Goal: Task Accomplishment & Management: Complete application form

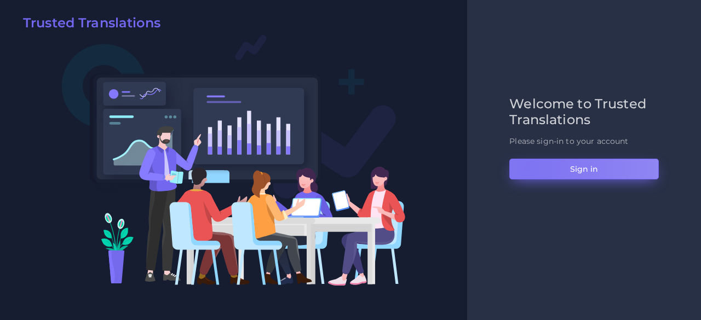
click at [527, 167] on button "Sign in" at bounding box center [583, 169] width 149 height 21
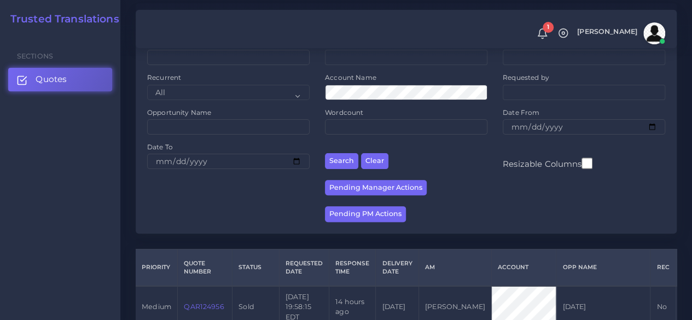
scroll to position [219, 0]
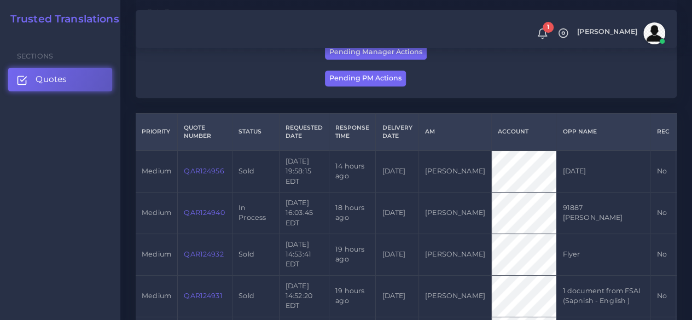
click at [198, 217] on link "QAR124940" at bounding box center [204, 213] width 41 height 8
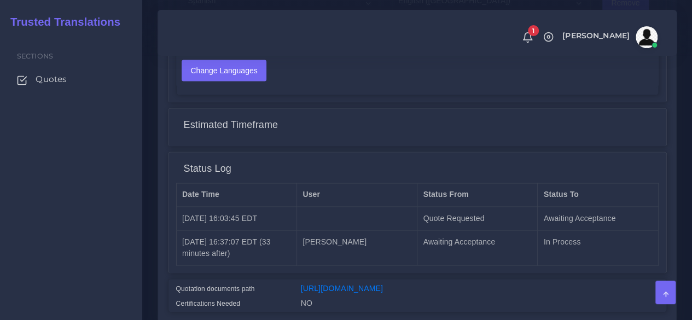
scroll to position [890, 0]
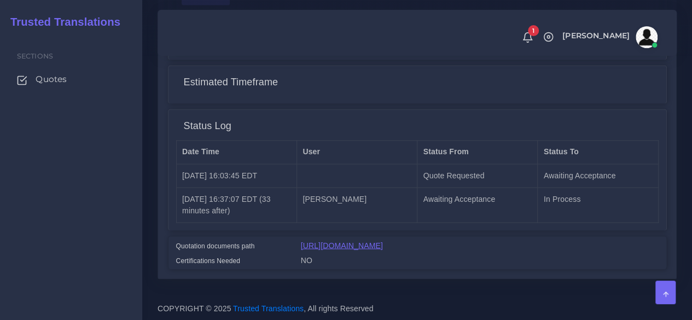
click at [360, 241] on link "[URL][DOMAIN_NAME]" at bounding box center [342, 245] width 82 height 9
click at [72, 161] on div "Sections Quotes" at bounding box center [71, 177] width 142 height 286
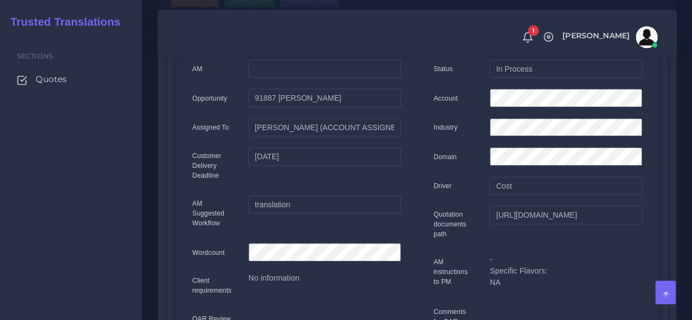
scroll to position [69, 0]
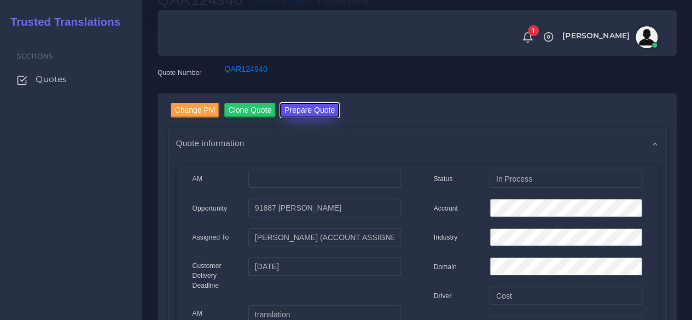
click at [292, 107] on button "Prepare Quote" at bounding box center [309, 110] width 59 height 15
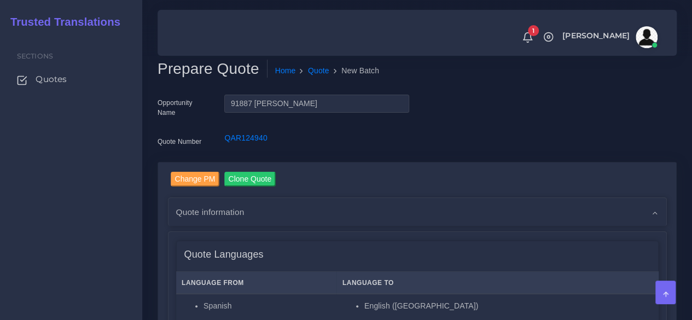
click at [111, 185] on div "Sections Quotes" at bounding box center [71, 177] width 142 height 286
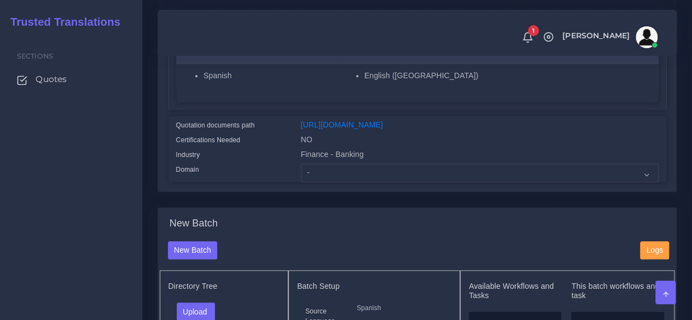
scroll to position [219, 0]
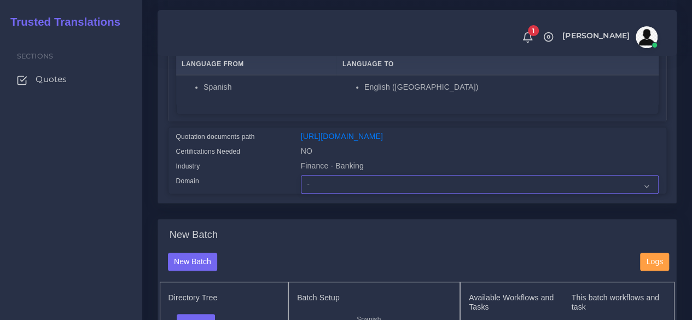
click at [323, 194] on select "- Advertising and Media Agriculture, Forestry and Fishing Architecture, Buildin…" at bounding box center [480, 184] width 358 height 19
select select "Personal Documentation"
click at [301, 194] on select "- Advertising and Media Agriculture, Forestry and Fishing Architecture, Buildin…" at bounding box center [480, 184] width 358 height 19
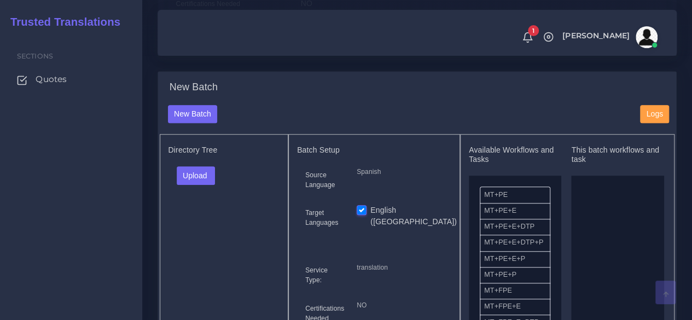
scroll to position [383, 0]
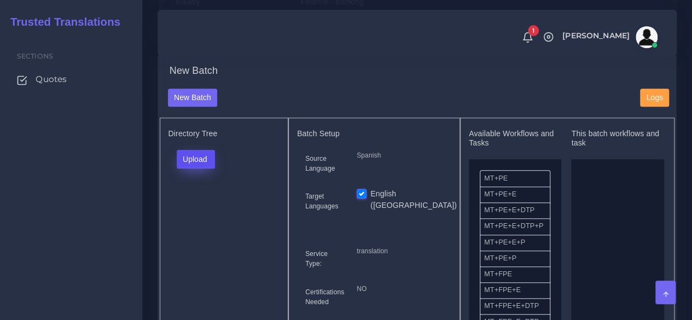
click at [183, 169] on button "Upload" at bounding box center [196, 159] width 39 height 19
click at [185, 207] on label "Files" at bounding box center [215, 201] width 76 height 14
click at [199, 169] on button "Upload" at bounding box center [196, 159] width 39 height 19
click at [205, 207] on label "Files" at bounding box center [215, 201] width 76 height 14
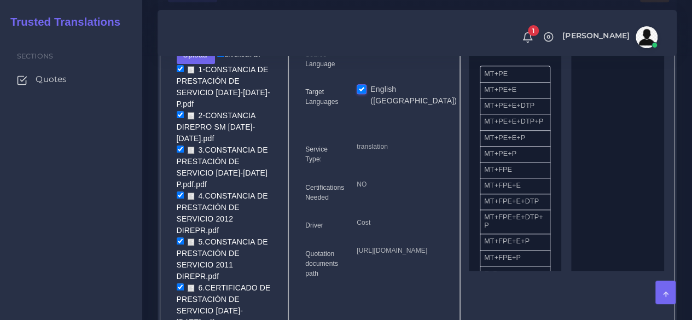
scroll to position [493, 0]
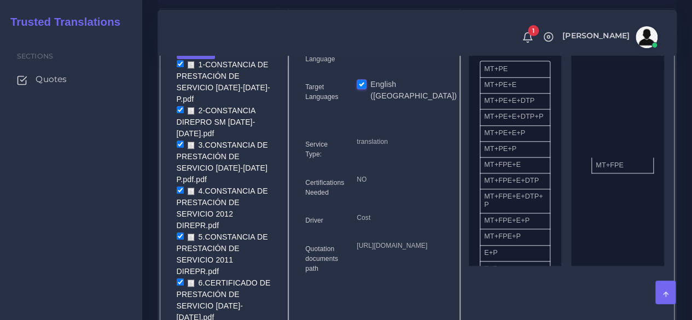
drag, startPoint x: 514, startPoint y: 191, endPoint x: 626, endPoint y: 184, distance: 111.8
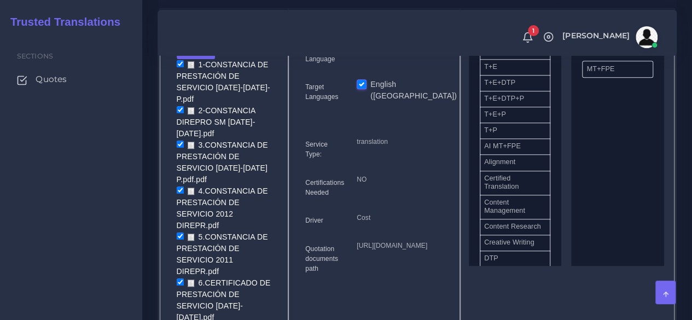
scroll to position [219, 0]
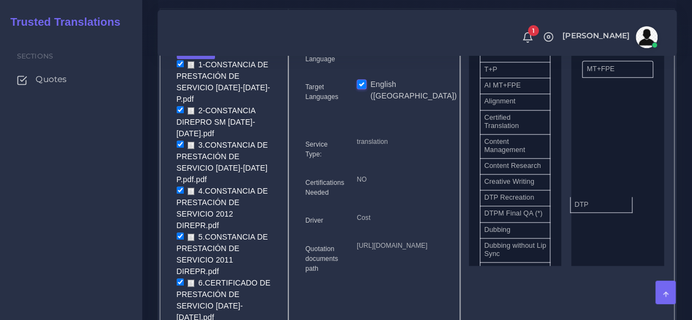
drag, startPoint x: 518, startPoint y: 275, endPoint x: 620, endPoint y: 209, distance: 121.9
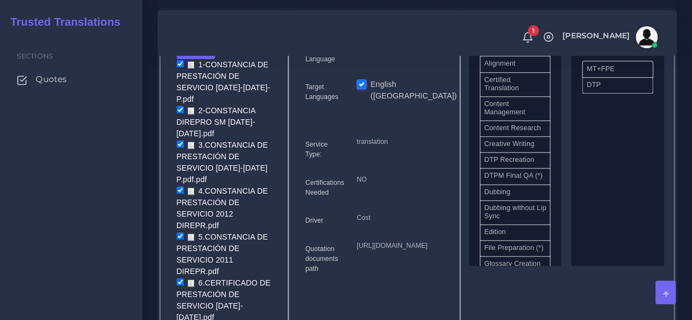
scroll to position [317, 0]
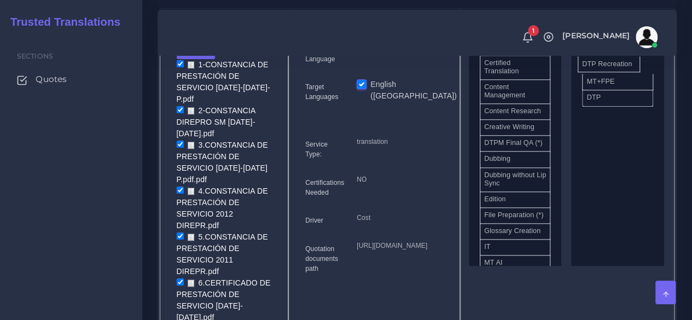
drag, startPoint x: 514, startPoint y: 177, endPoint x: 612, endPoint y: 86, distance: 134.0
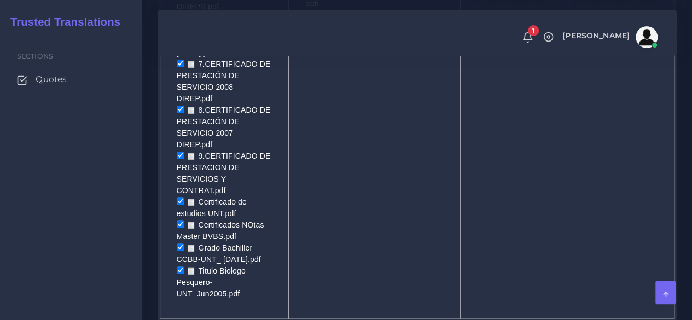
scroll to position [821, 0]
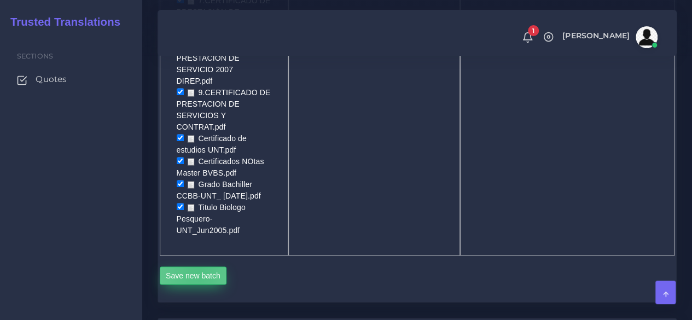
click at [197, 267] on button "Save new batch" at bounding box center [193, 276] width 67 height 19
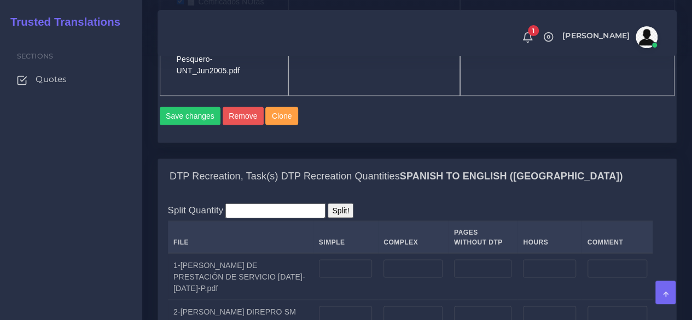
scroll to position [1040, 0]
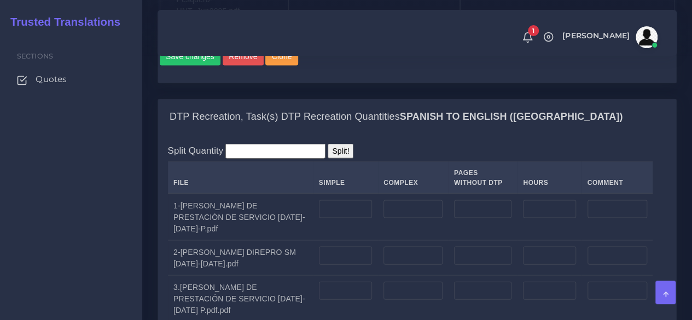
click at [137, 200] on div "Sections Quotes" at bounding box center [71, 177] width 142 height 286
click at [409, 200] on input "number" at bounding box center [413, 209] width 59 height 19
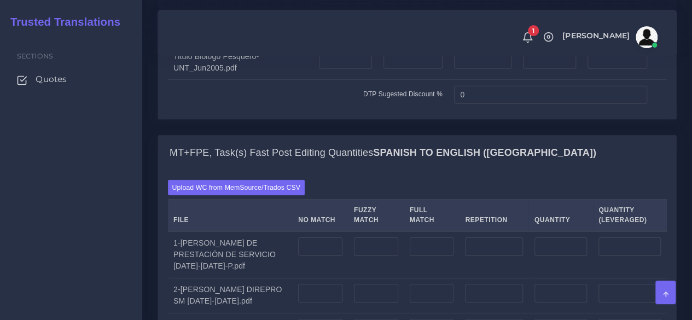
scroll to position [1587, 0]
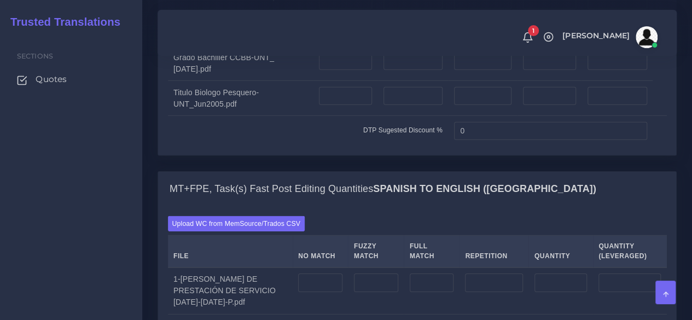
type input "1"
click at [321, 274] on input "number" at bounding box center [320, 283] width 44 height 19
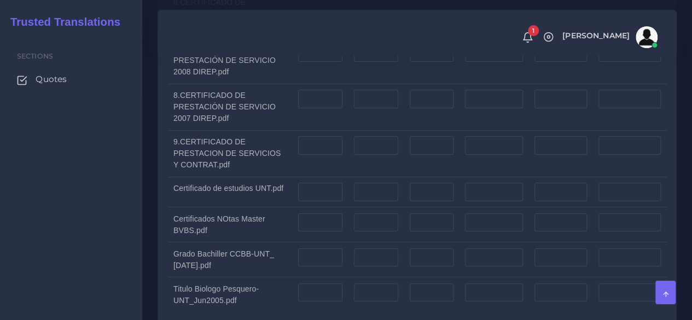
scroll to position [2299, 0]
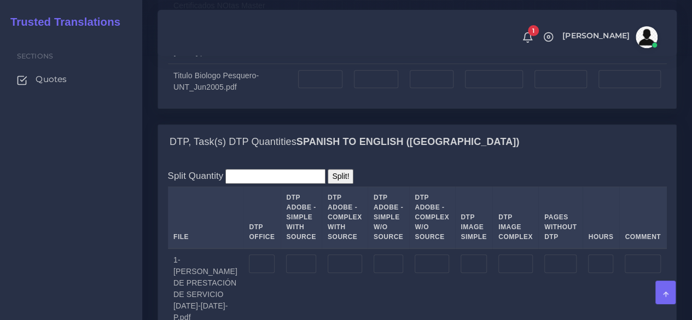
type input "250"
click at [258, 254] on input "number" at bounding box center [262, 263] width 26 height 19
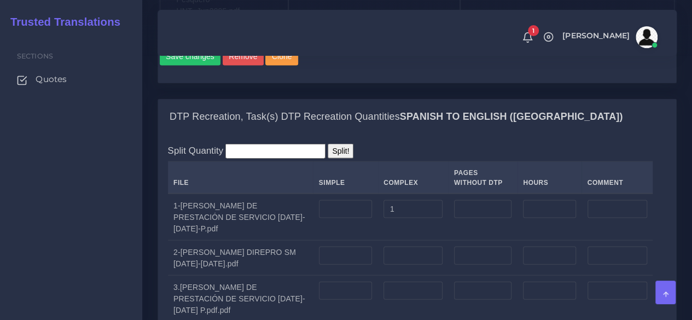
scroll to position [930, 0]
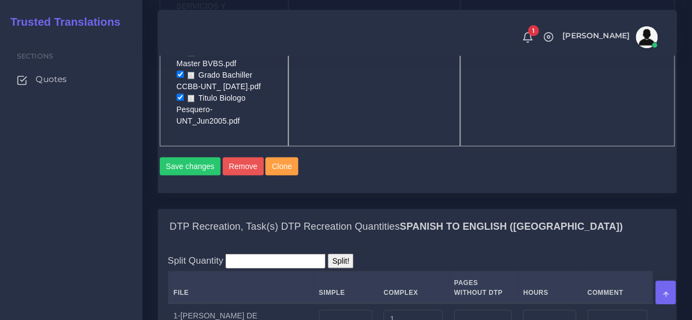
type input "1"
click at [108, 209] on div "Sections Quotes" at bounding box center [71, 177] width 142 height 286
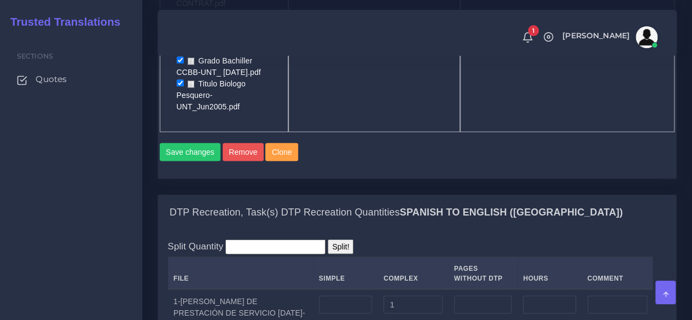
scroll to position [1040, 0]
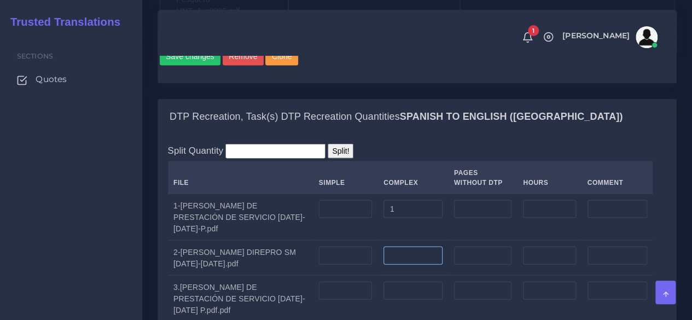
click at [419, 247] on input "number" at bounding box center [413, 256] width 59 height 19
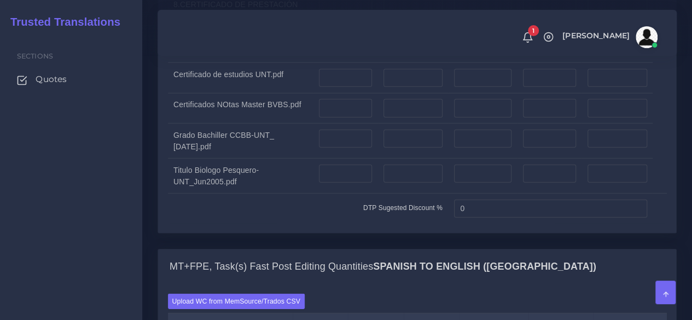
scroll to position [1697, 0]
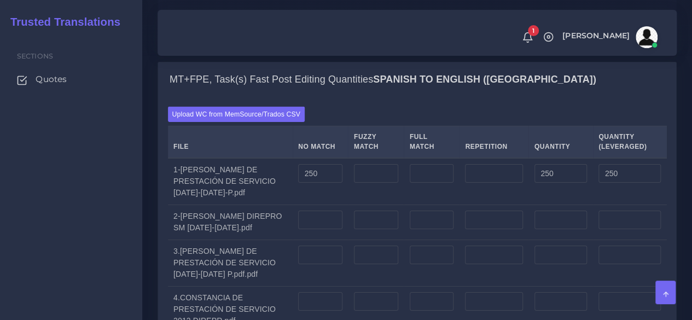
type input "1"
click at [309, 211] on input "number" at bounding box center [320, 220] width 44 height 19
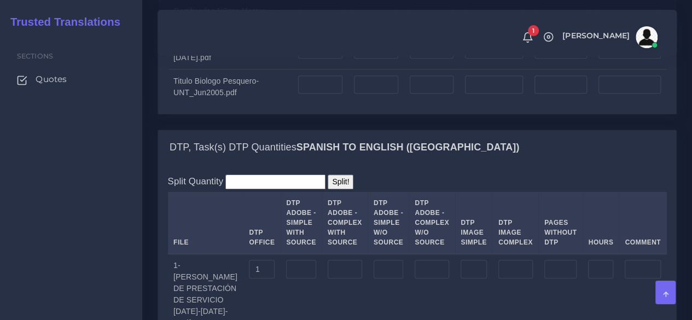
scroll to position [2408, 0]
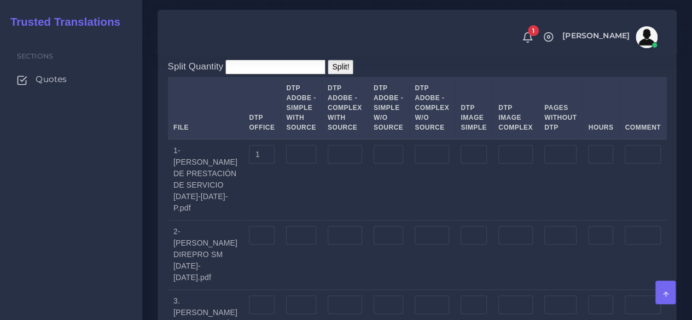
type input "250"
click at [269, 226] on input "number" at bounding box center [262, 235] width 26 height 19
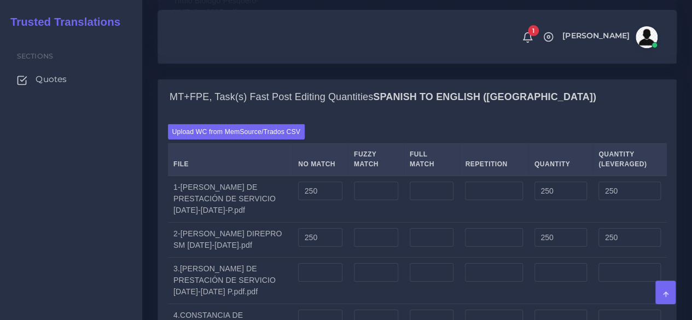
scroll to position [1642, 0]
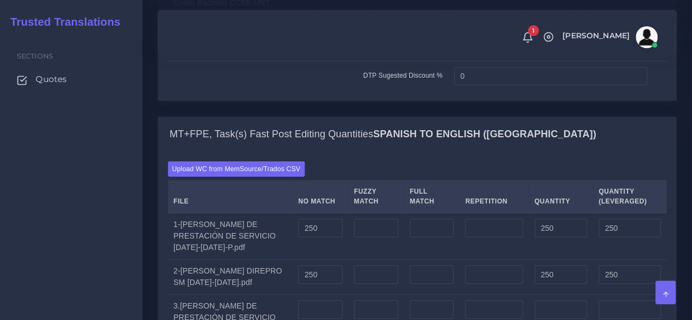
type input "1"
click at [102, 216] on div "Sections Quotes" at bounding box center [71, 177] width 142 height 286
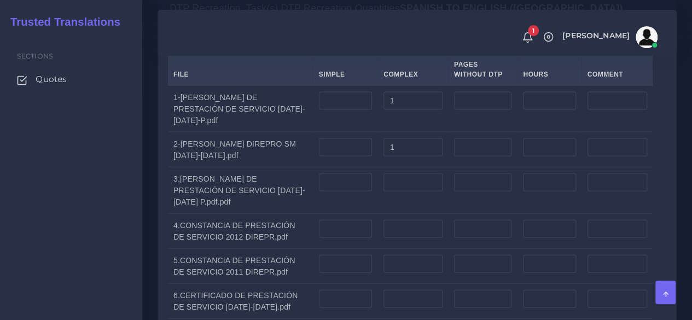
scroll to position [1095, 0]
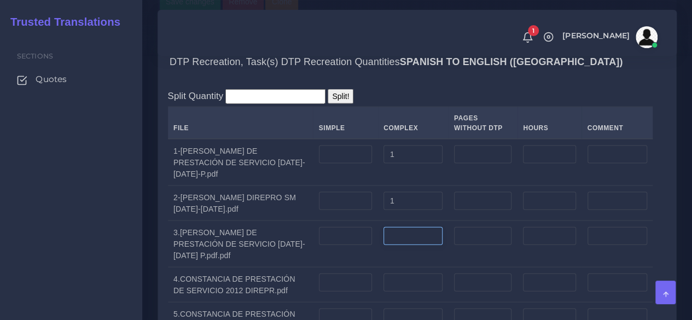
click at [410, 227] on input "number" at bounding box center [413, 236] width 59 height 19
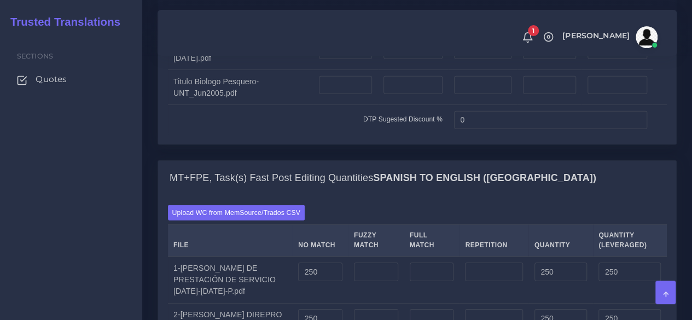
scroll to position [1642, 0]
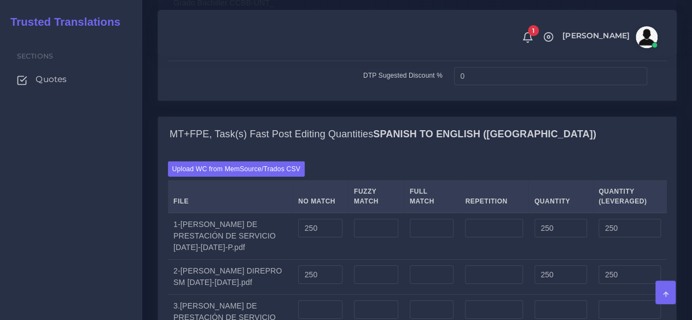
type input "1"
click at [330, 300] on input "number" at bounding box center [320, 309] width 44 height 19
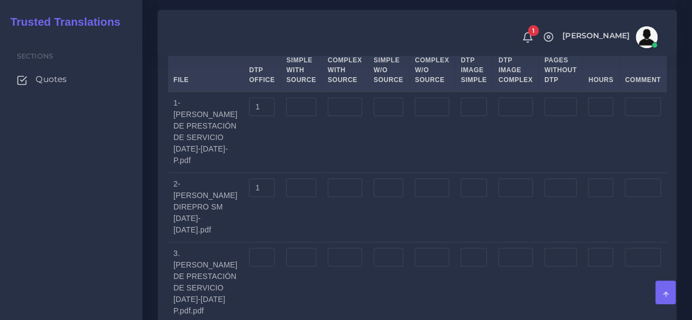
scroll to position [2463, 0]
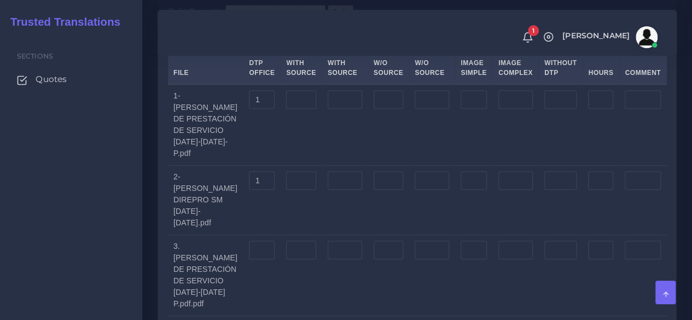
type input "200"
click at [257, 241] on input "number" at bounding box center [262, 250] width 26 height 19
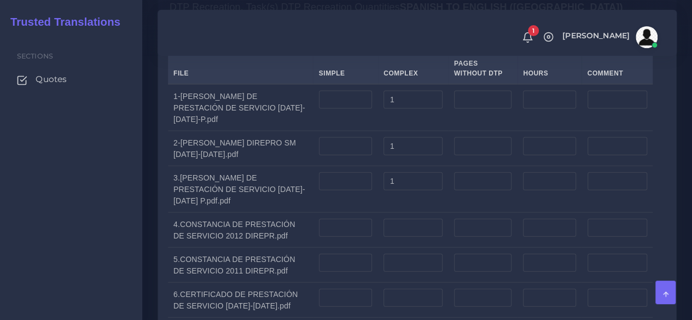
scroll to position [1095, 0]
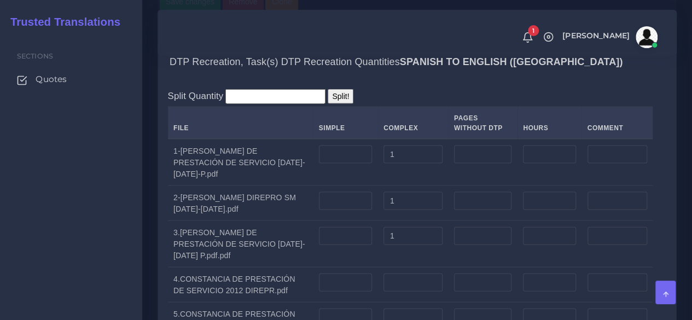
type input "1"
click at [80, 228] on div "Sections Quotes" at bounding box center [71, 177] width 142 height 286
click at [351, 274] on input "number" at bounding box center [346, 283] width 54 height 19
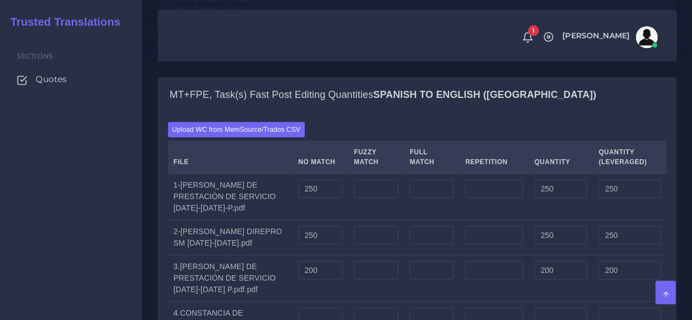
scroll to position [1751, 0]
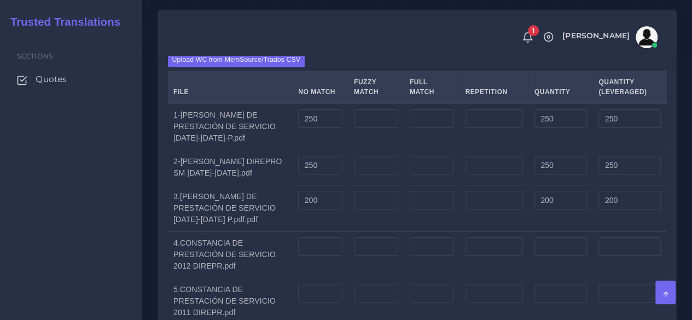
type input "1"
click at [317, 238] on input "number" at bounding box center [320, 247] width 44 height 19
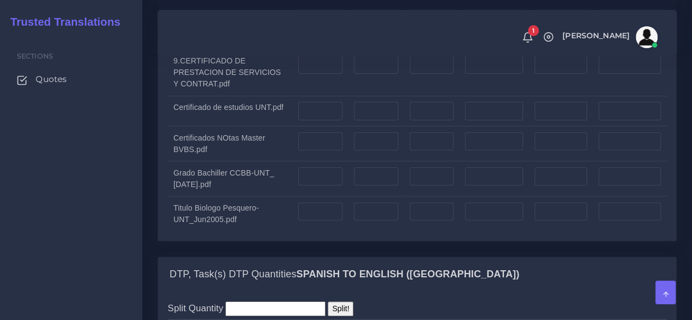
scroll to position [2353, 0]
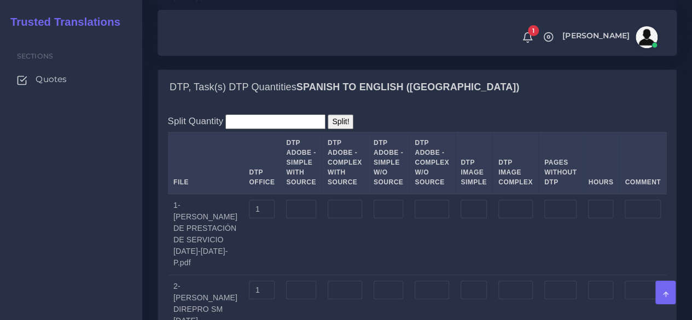
type input "150"
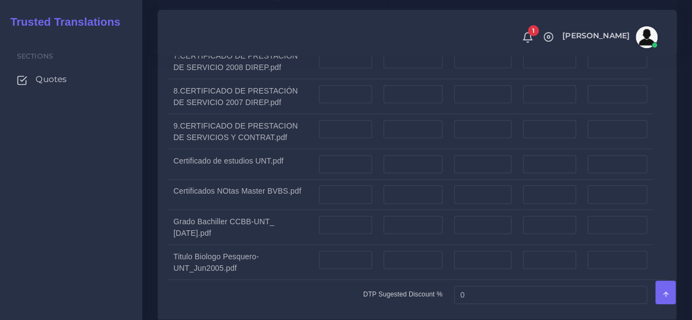
scroll to position [1204, 0]
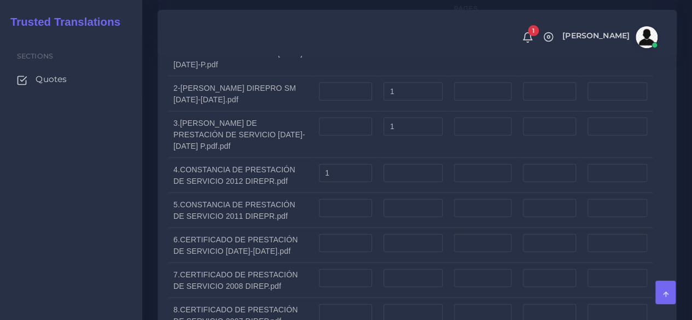
type input "1"
drag, startPoint x: 141, startPoint y: 168, endPoint x: 164, endPoint y: 169, distance: 23.0
click at [141, 169] on div "Sections Quotes" at bounding box center [71, 177] width 142 height 286
click at [402, 199] on input "number" at bounding box center [413, 208] width 59 height 19
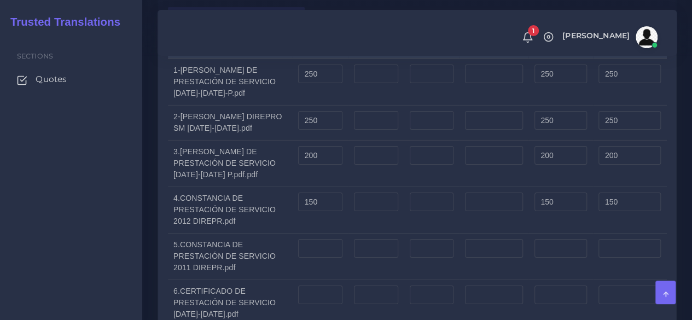
scroll to position [1806, 0]
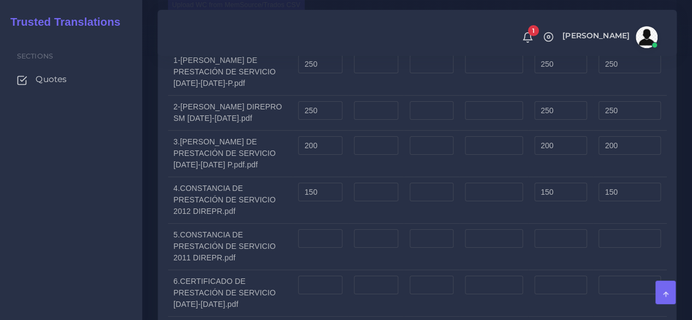
type input "1"
click at [322, 229] on input "number" at bounding box center [320, 238] width 44 height 19
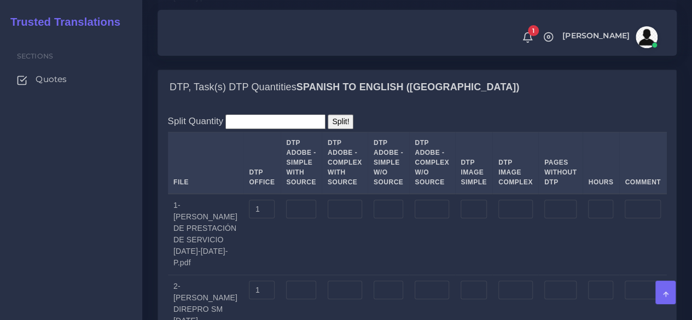
scroll to position [2572, 0]
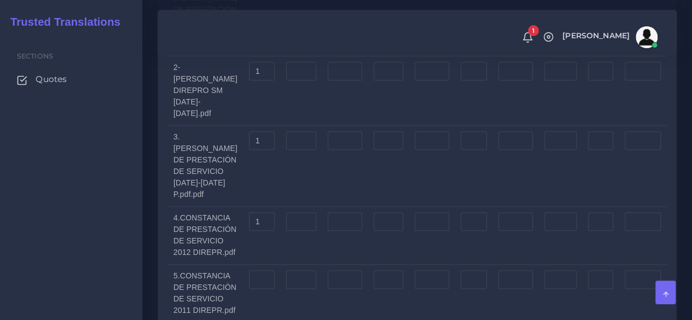
type input "250"
click at [263, 270] on input "number" at bounding box center [262, 279] width 26 height 19
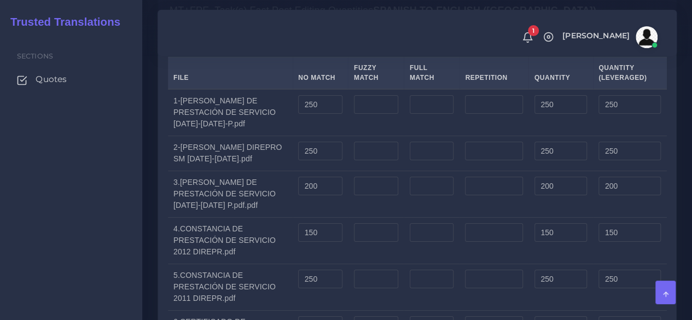
scroll to position [1751, 0]
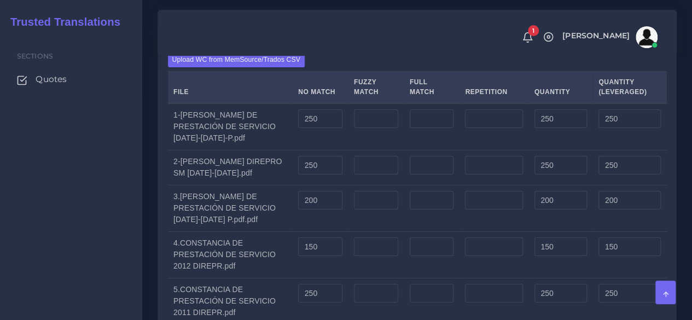
type input "1"
click at [114, 237] on div "Sections Quotes" at bounding box center [71, 177] width 142 height 286
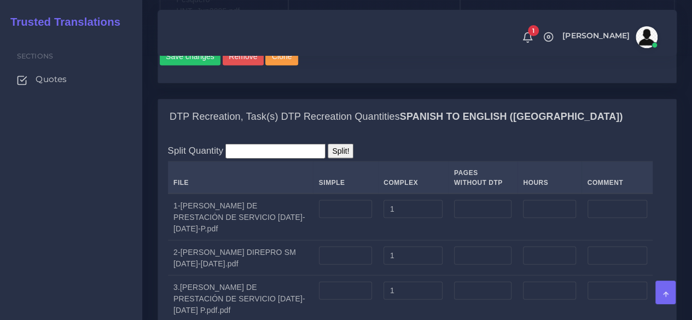
scroll to position [1204, 0]
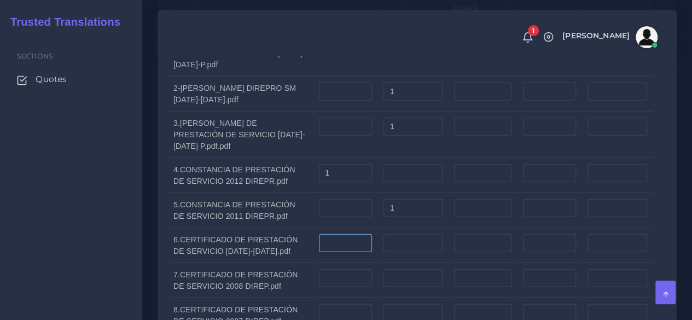
click at [343, 234] on input "number" at bounding box center [346, 243] width 54 height 19
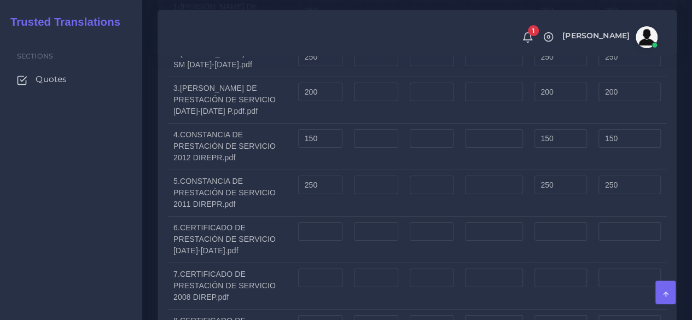
scroll to position [1861, 0]
type input "1"
click at [310, 221] on input "number" at bounding box center [320, 230] width 44 height 19
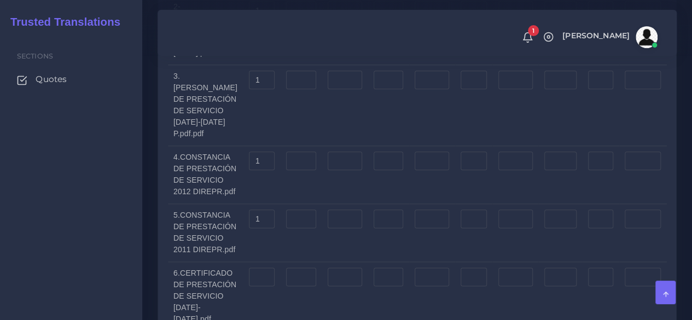
scroll to position [2572, 0]
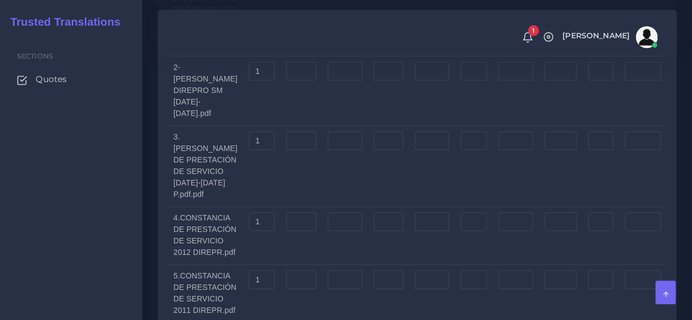
type input "200"
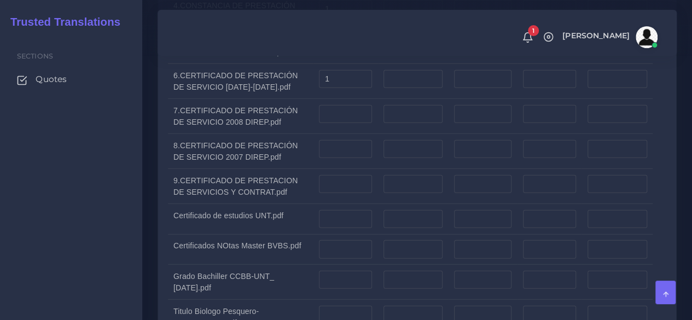
scroll to position [1204, 0]
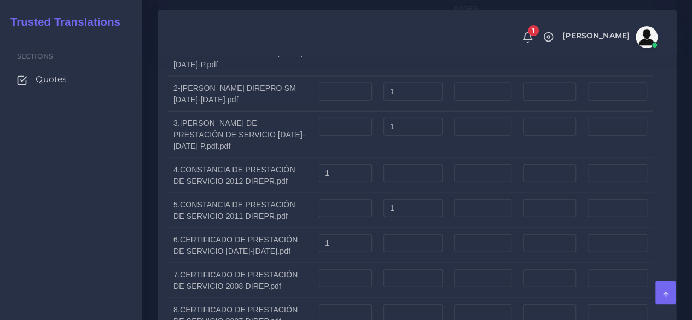
type input "1"
drag, startPoint x: 133, startPoint y: 193, endPoint x: 153, endPoint y: 194, distance: 20.3
click at [133, 193] on div "Sections Quotes" at bounding box center [71, 177] width 142 height 286
click at [348, 269] on input "number" at bounding box center [346, 278] width 54 height 19
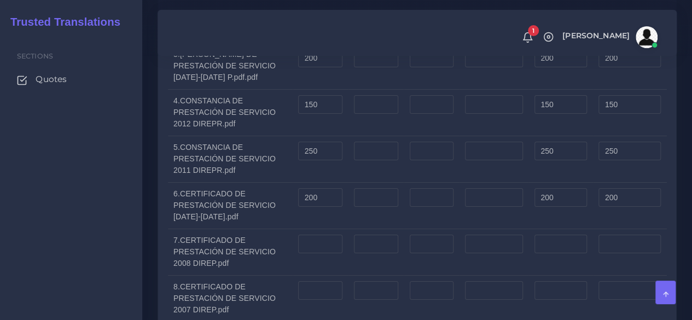
scroll to position [1916, 0]
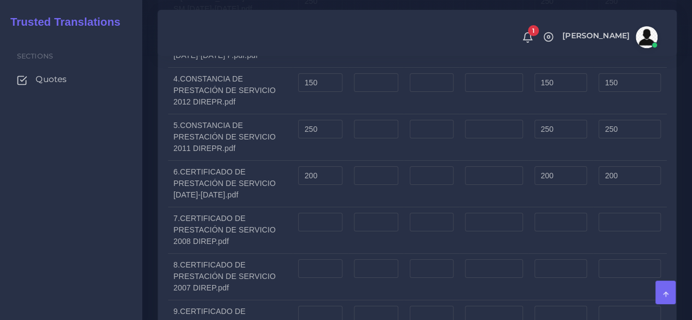
type input "1"
click at [323, 213] on input "number" at bounding box center [320, 222] width 44 height 19
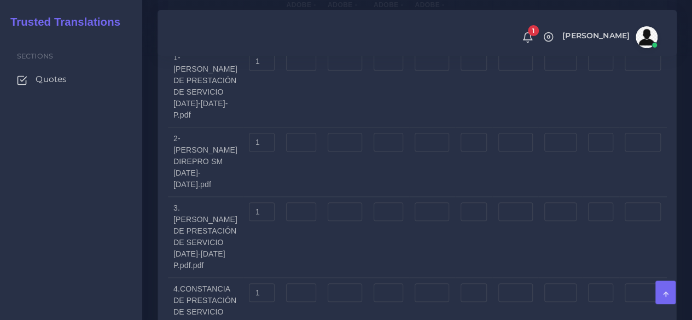
scroll to position [2627, 0]
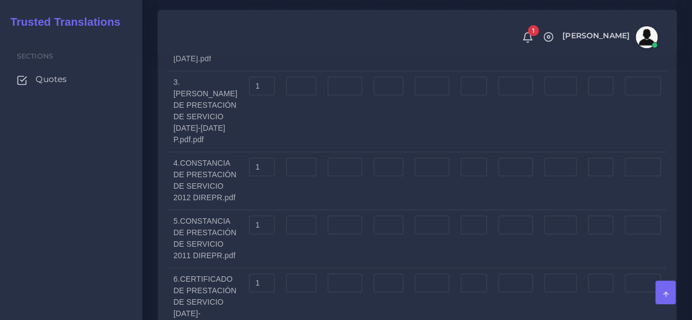
type input "200"
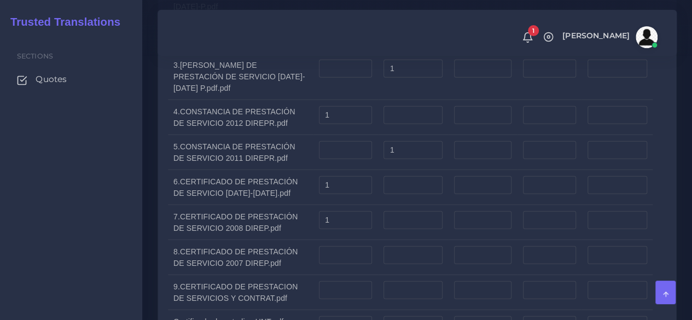
scroll to position [1259, 0]
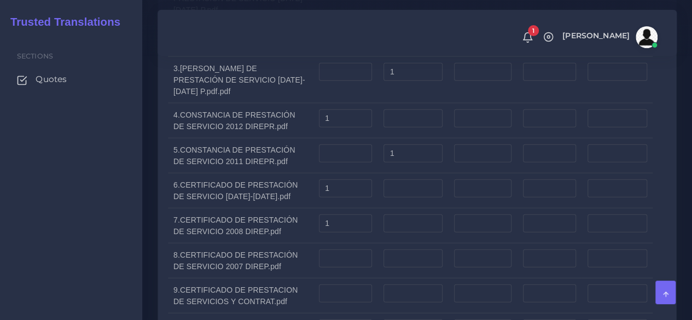
type input "1"
click at [162, 228] on div "Split Quantity Split! File Simple Complex Pages Without DTP Hours Comment 1 1 1…" at bounding box center [417, 199] width 518 height 569
click at [338, 250] on input "number" at bounding box center [346, 259] width 54 height 19
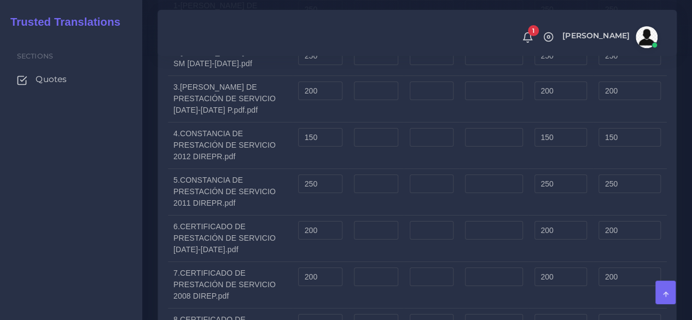
scroll to position [1970, 0]
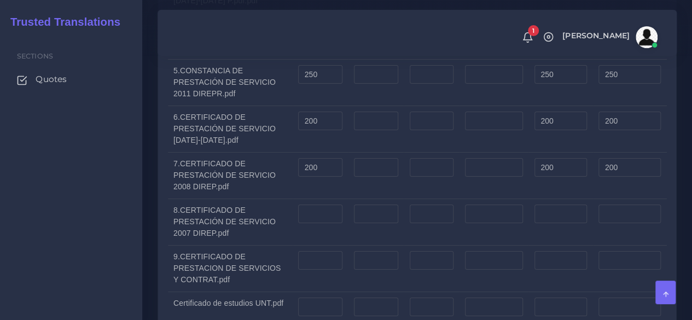
type input "1"
click at [323, 205] on input "number" at bounding box center [320, 214] width 44 height 19
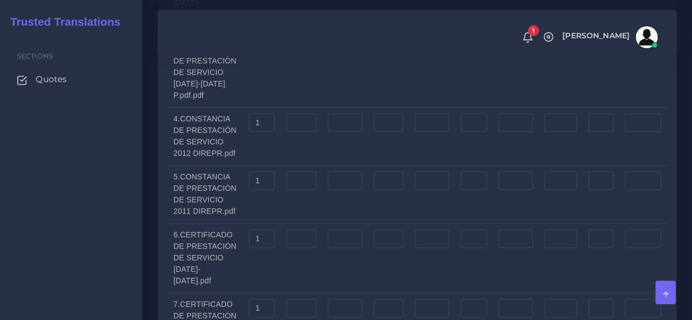
scroll to position [2682, 0]
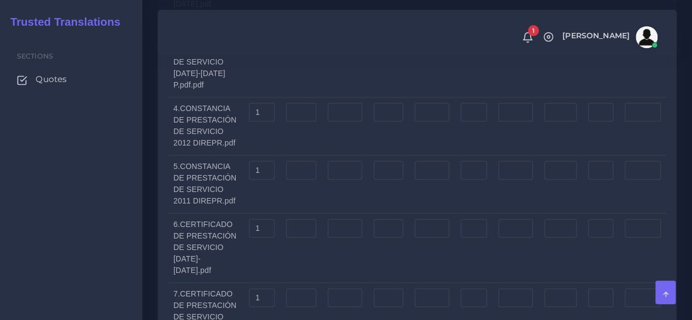
type input "200"
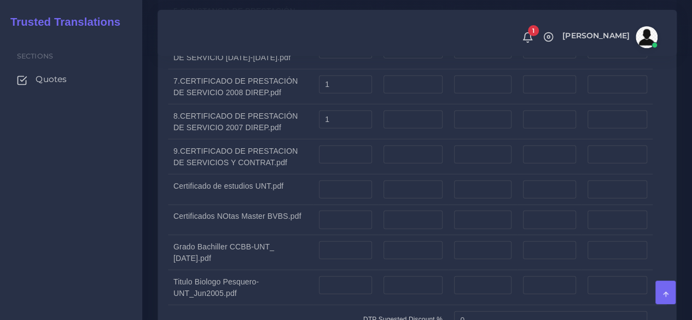
scroll to position [1314, 0]
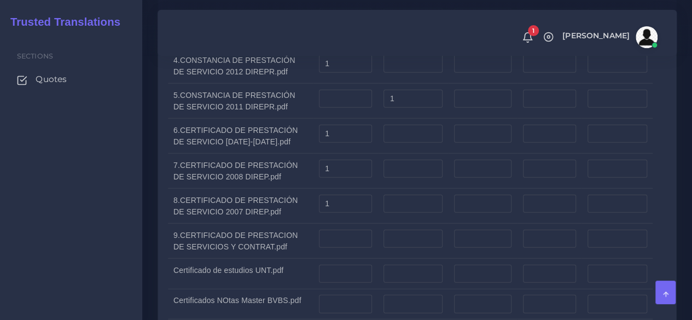
type input "1"
click at [342, 230] on input "number" at bounding box center [346, 239] width 54 height 19
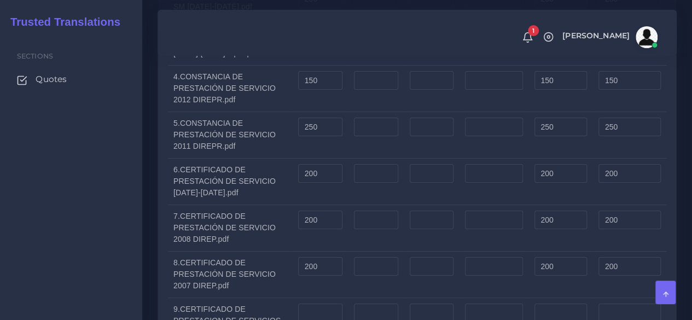
scroll to position [1970, 0]
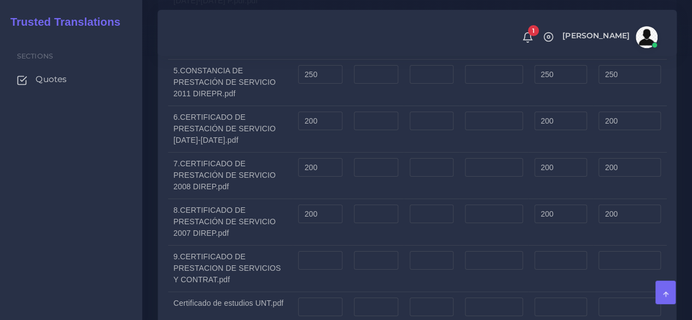
type input "5"
click at [327, 251] on input "number" at bounding box center [320, 260] width 44 height 19
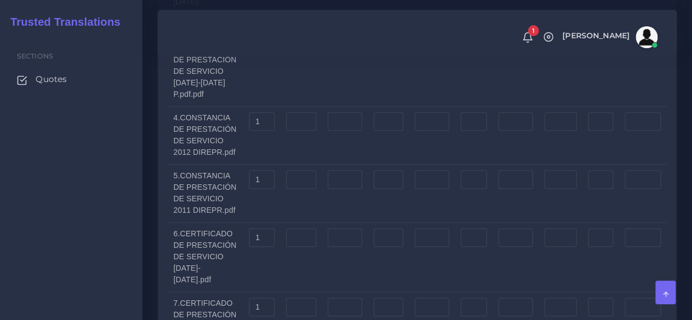
scroll to position [2736, 0]
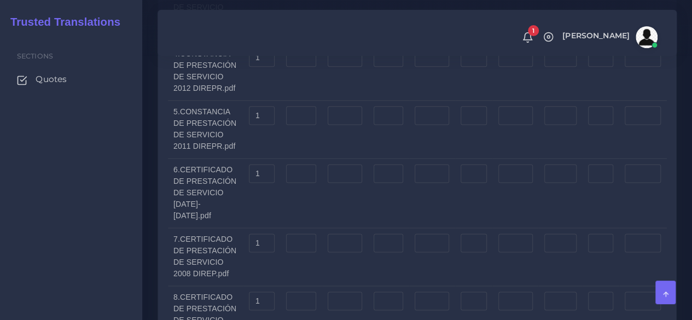
type input "1700"
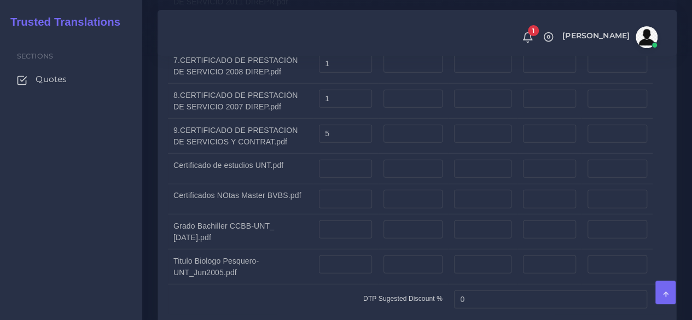
scroll to position [1314, 0]
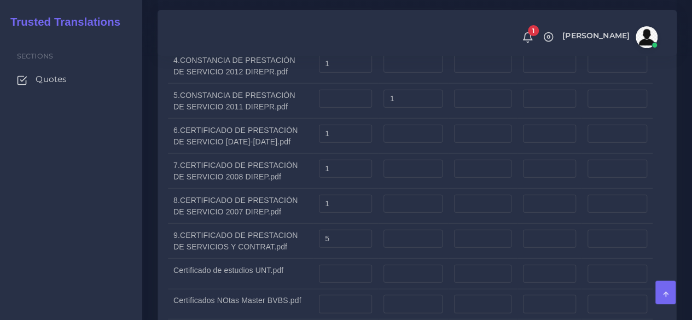
type input "5"
click at [101, 258] on div "Sections Quotes" at bounding box center [71, 177] width 142 height 286
click at [395, 265] on input "number" at bounding box center [413, 274] width 59 height 19
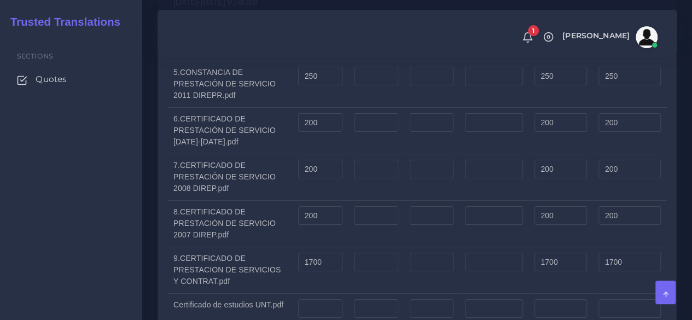
scroll to position [1970, 0]
type input "2"
click at [321, 298] on input "number" at bounding box center [320, 307] width 44 height 19
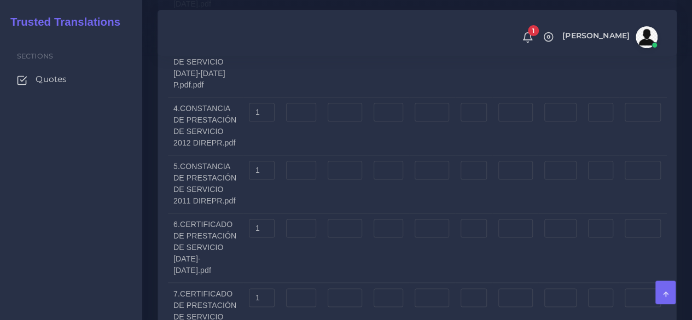
scroll to position [2791, 0]
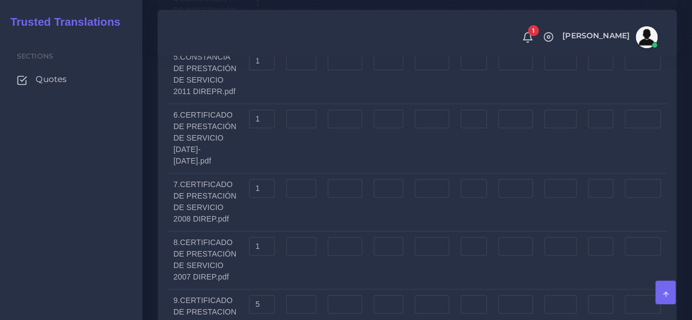
type input "350"
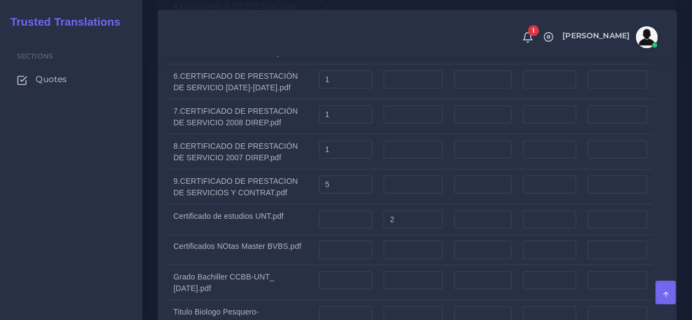
scroll to position [1423, 0]
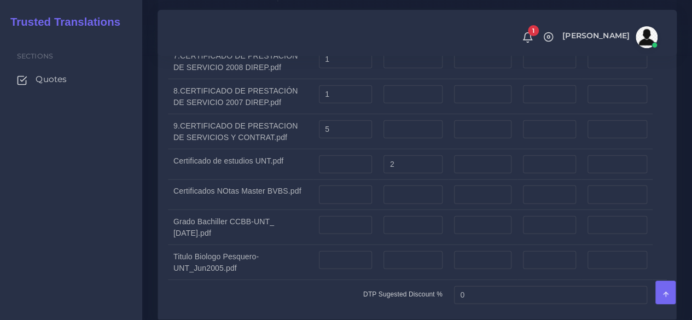
type input "2"
click at [136, 181] on div "Sections Quotes" at bounding box center [71, 177] width 142 height 286
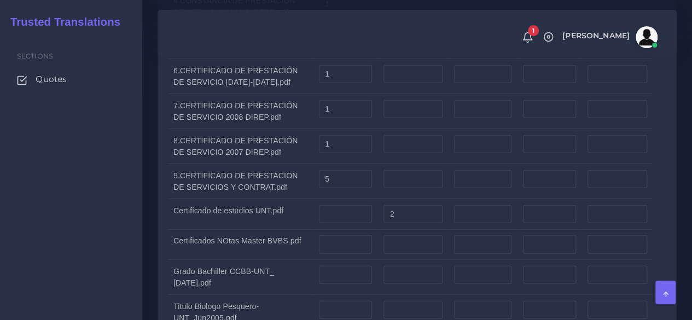
scroll to position [1314, 0]
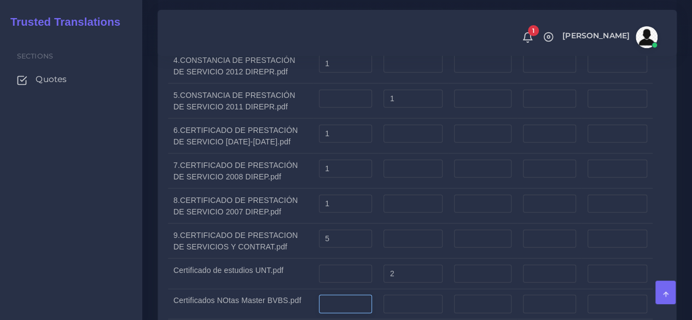
click at [334, 295] on input "number" at bounding box center [346, 304] width 54 height 19
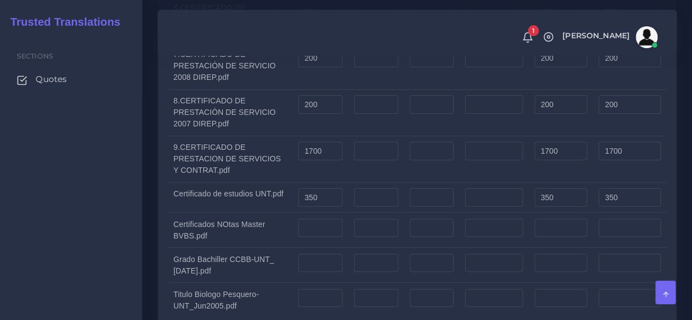
scroll to position [2080, 0]
type input "1"
click at [319, 219] on input "number" at bounding box center [320, 228] width 44 height 19
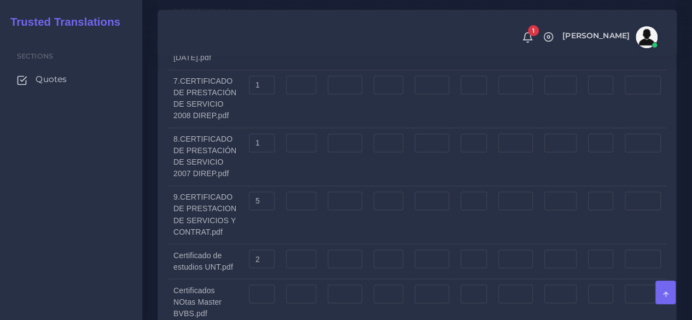
scroll to position [2901, 0]
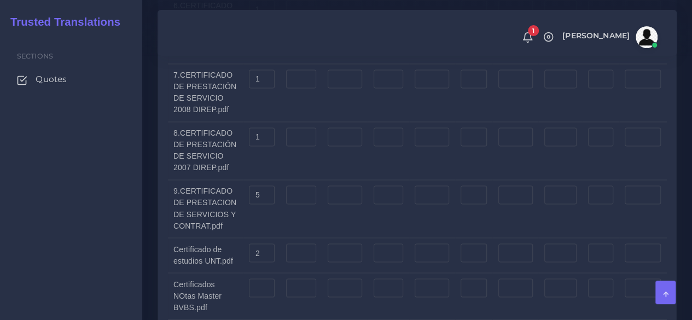
type input "100"
click at [264, 279] on input "number" at bounding box center [262, 288] width 26 height 19
type input "1"
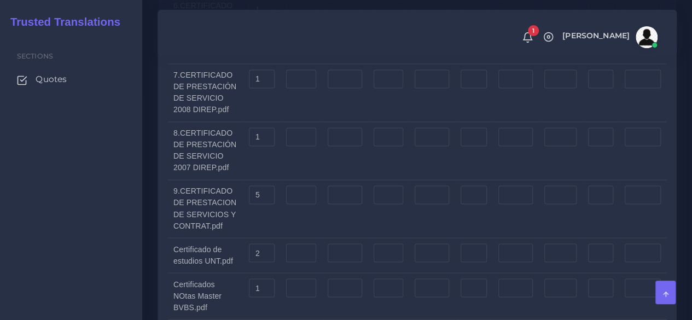
drag, startPoint x: 109, startPoint y: 192, endPoint x: 135, endPoint y: 199, distance: 26.2
click at [109, 192] on div "Sections Quotes" at bounding box center [71, 177] width 142 height 286
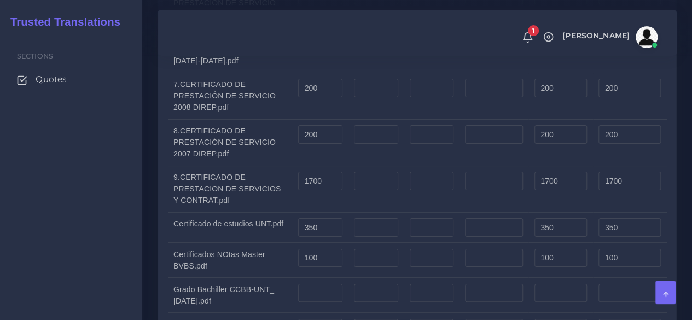
scroll to position [2025, 0]
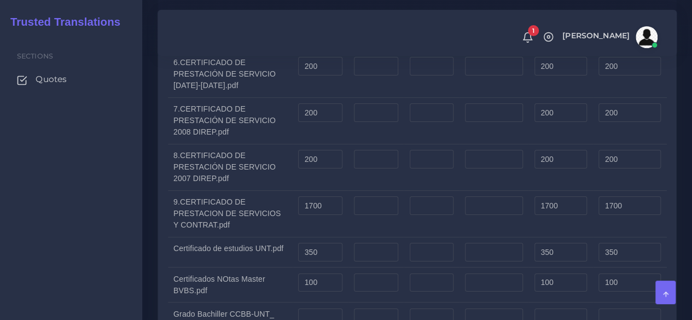
type input "1"
click at [310, 309] on input "number" at bounding box center [320, 318] width 44 height 19
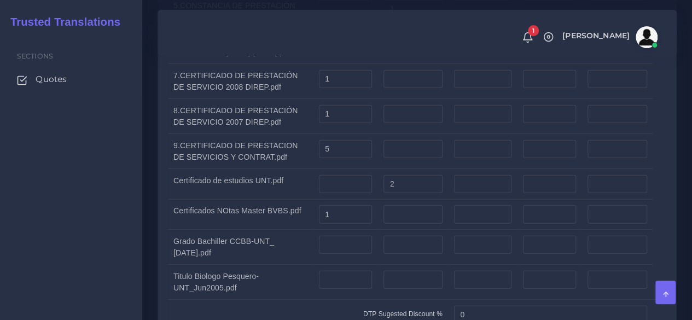
scroll to position [1368, 0]
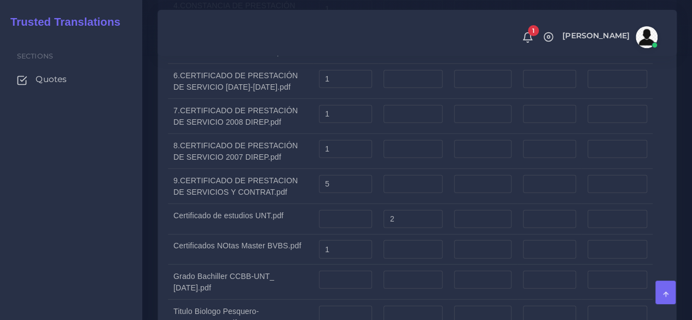
type input "100"
click at [332, 271] on input "number" at bounding box center [346, 280] width 54 height 19
type input "1"
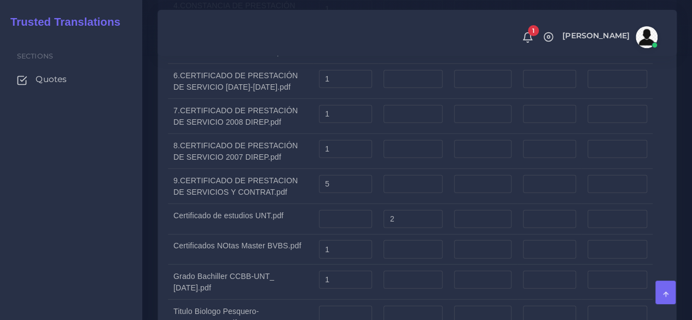
click at [118, 207] on div "Sections Quotes" at bounding box center [71, 177] width 142 height 286
click at [350, 300] on td at bounding box center [345, 317] width 65 height 35
click at [345, 306] on input "number" at bounding box center [346, 315] width 54 height 19
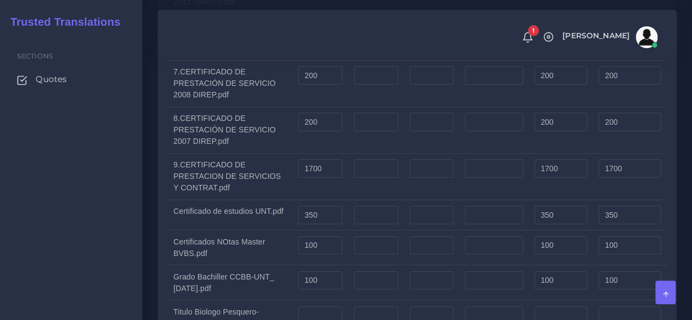
scroll to position [2080, 0]
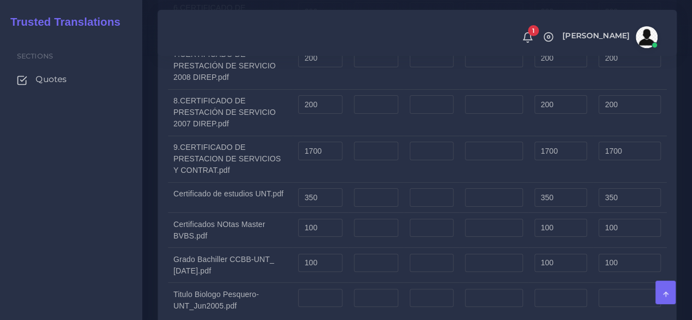
type input "1"
click at [327, 289] on input "number" at bounding box center [320, 298] width 44 height 19
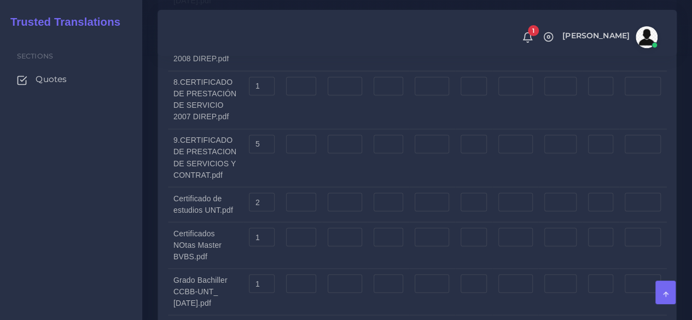
scroll to position [2955, 0]
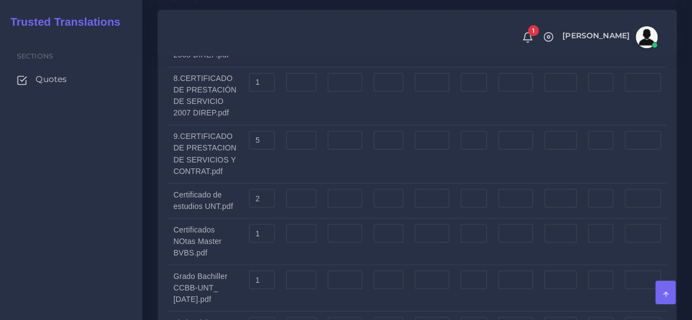
type input "250"
click at [261, 317] on input "number" at bounding box center [262, 326] width 26 height 19
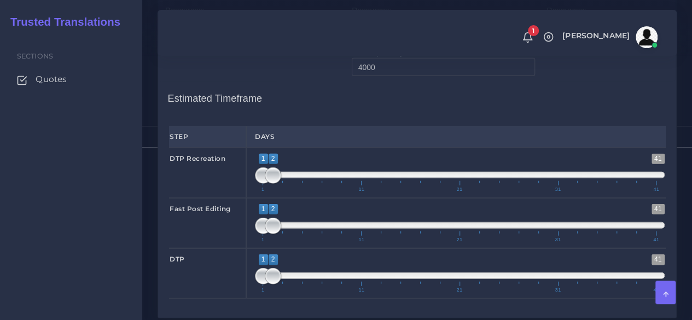
scroll to position [3456, 0]
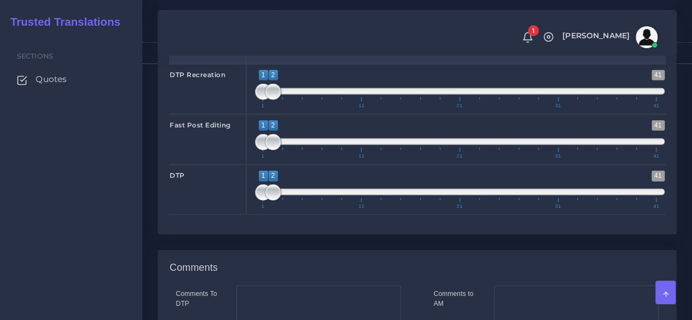
type input "1"
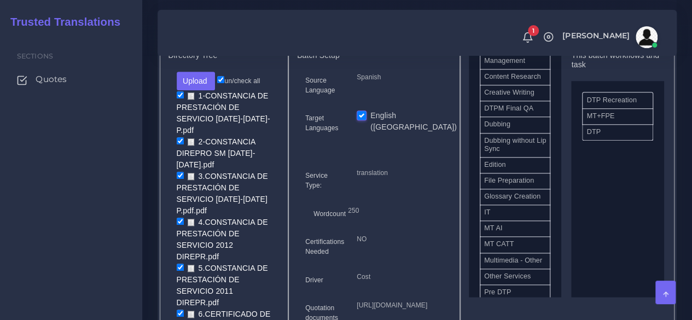
scroll to position [438, 0]
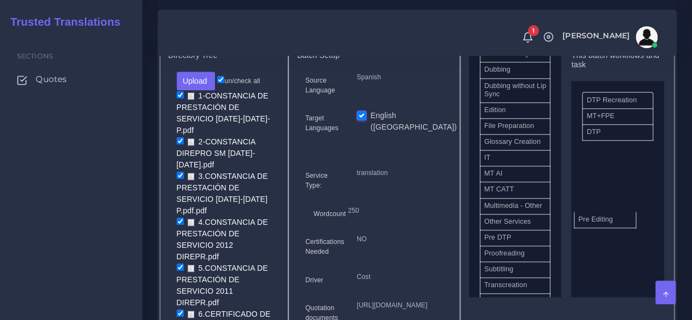
drag, startPoint x: 594, startPoint y: 248, endPoint x: 608, endPoint y: 236, distance: 18.2
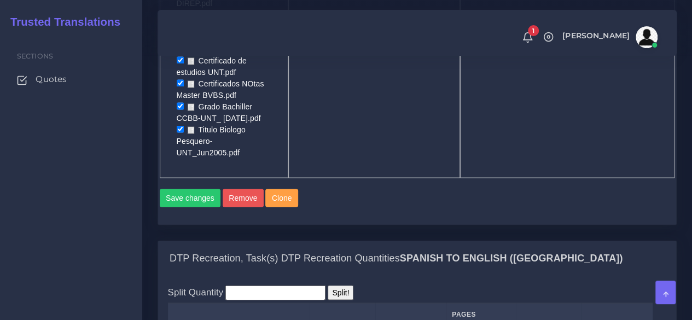
scroll to position [930, 0]
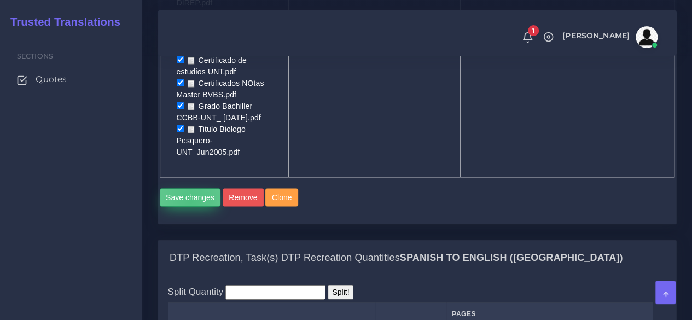
click at [192, 188] on button "Save changes" at bounding box center [190, 197] width 61 height 19
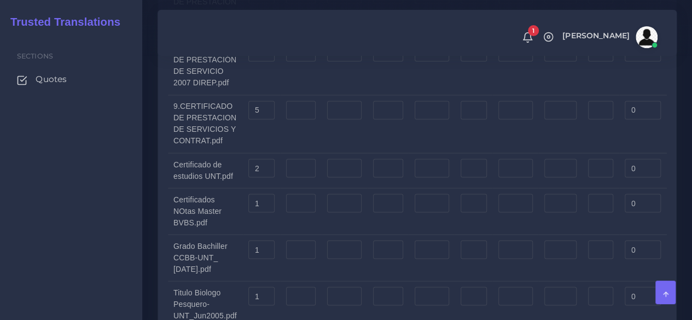
scroll to position [3065, 0]
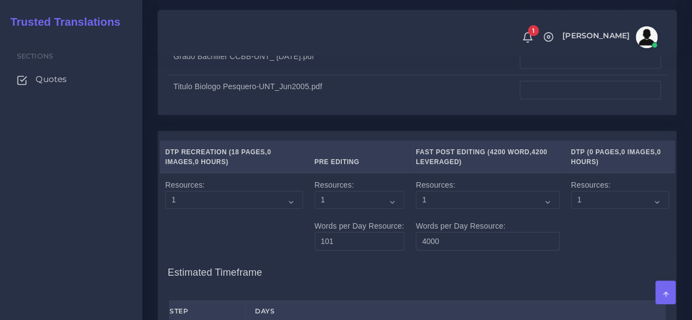
scroll to position [3776, 0]
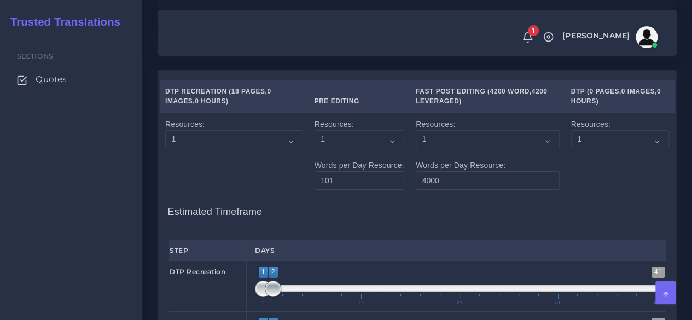
type input "2"
type input "1;1"
drag, startPoint x: 271, startPoint y: 171, endPoint x: 225, endPoint y: 180, distance: 46.7
click at [225, 261] on div "DTP Recreation 1 41 1 2 1 — 2 1 11 21 31 41 1;1" at bounding box center [417, 286] width 513 height 50
type input "1;1"
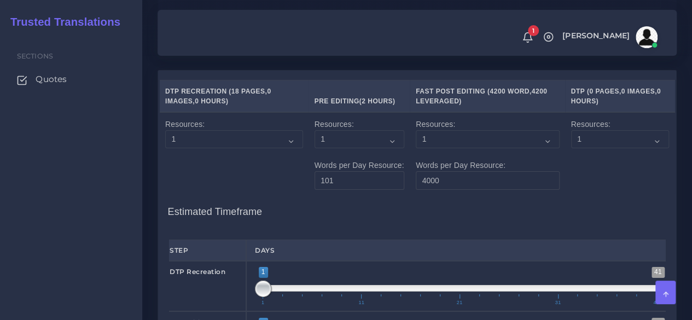
drag, startPoint x: 244, startPoint y: 225, endPoint x: 248, endPoint y: 232, distance: 7.1
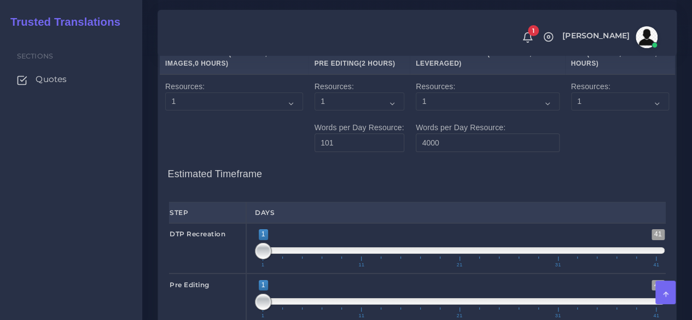
scroll to position [3831, 0]
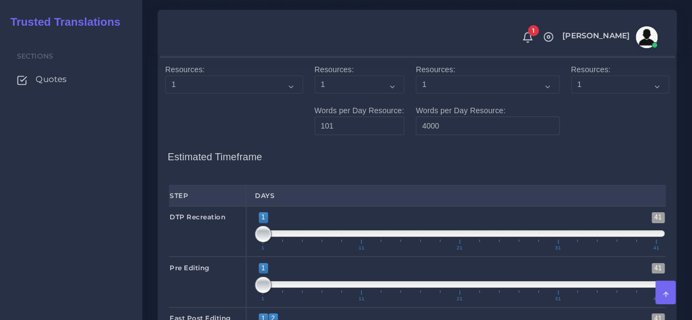
drag, startPoint x: 274, startPoint y: 271, endPoint x: 284, endPoint y: 270, distance: 9.9
type input "3;3"
drag, startPoint x: 259, startPoint y: 269, endPoint x: 290, endPoint y: 265, distance: 30.3
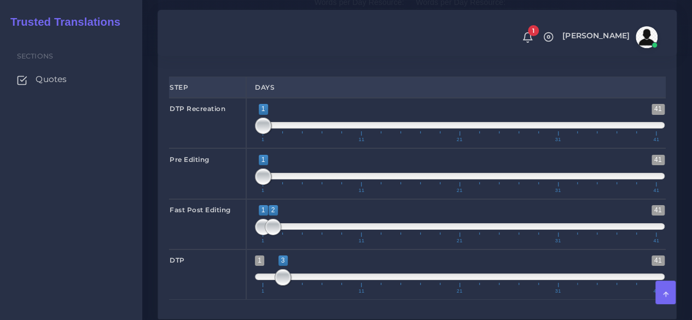
scroll to position [4078, 0]
